Goal: Task Accomplishment & Management: Complete application form

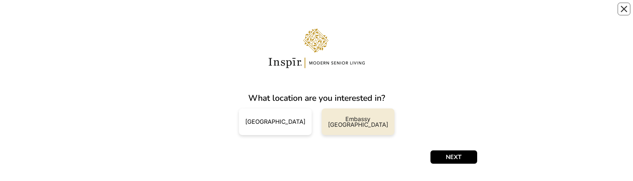
click at [364, 123] on div "Embassy Row DC" at bounding box center [358, 122] width 62 height 12
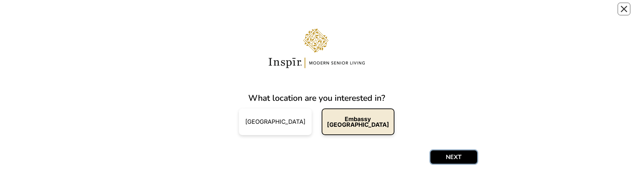
click at [454, 156] on button "NEXT" at bounding box center [453, 157] width 47 height 13
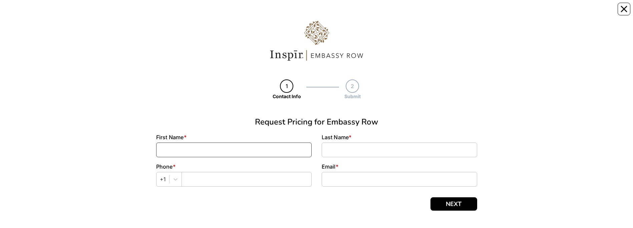
click at [172, 147] on input at bounding box center [233, 149] width 155 height 15
type input "[PERSON_NAME]"
type input "[EMAIL_ADDRESS][DOMAIN_NAME]"
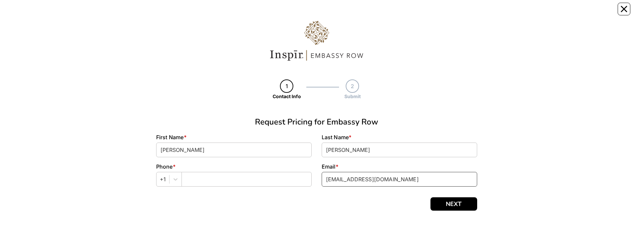
click at [402, 179] on input "[EMAIL_ADDRESS][DOMAIN_NAME]" at bounding box center [398, 179] width 155 height 15
click at [190, 177] on input "text" at bounding box center [246, 179] width 130 height 15
click at [186, 177] on input "text" at bounding box center [246, 179] width 130 height 15
type input "2022582878"
click at [459, 181] on button "NEXT" at bounding box center [453, 203] width 47 height 13
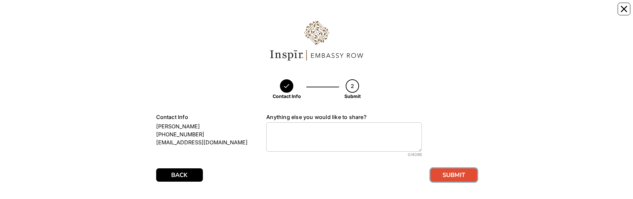
click at [460, 172] on button "SUBMIT" at bounding box center [453, 174] width 47 height 13
